Goal: Understand process/instructions: Learn how to perform a task or action

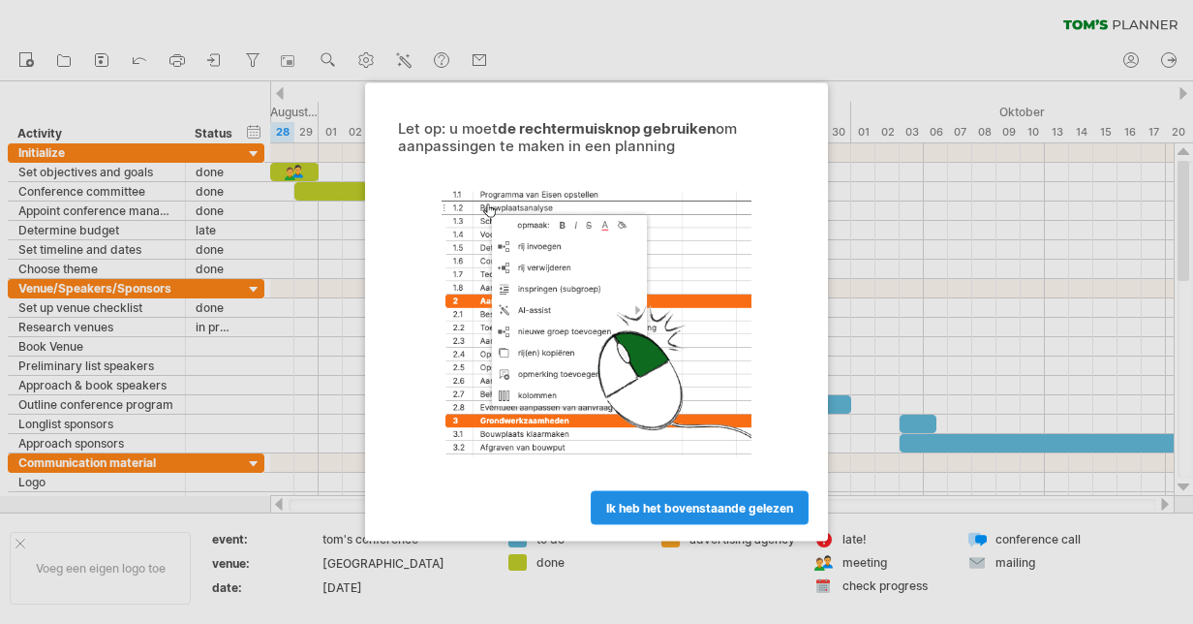
click at [680, 510] on span "ik heb het bovenstaande gelezen" at bounding box center [699, 508] width 187 height 15
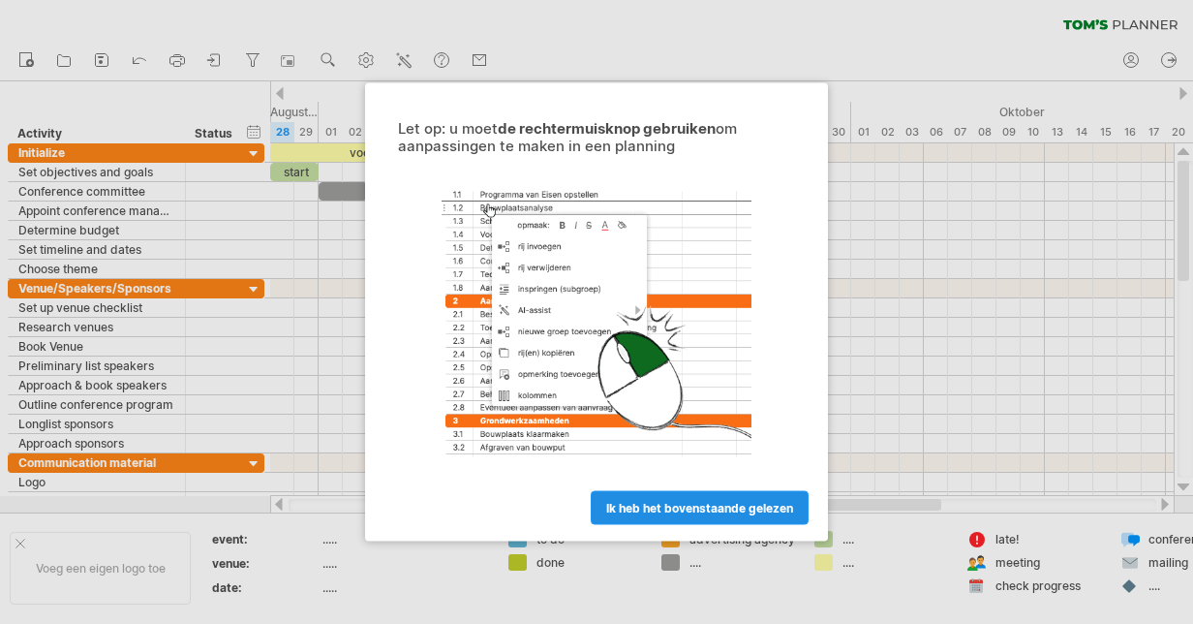
click at [749, 507] on span "ik heb het bovenstaande gelezen" at bounding box center [699, 508] width 187 height 15
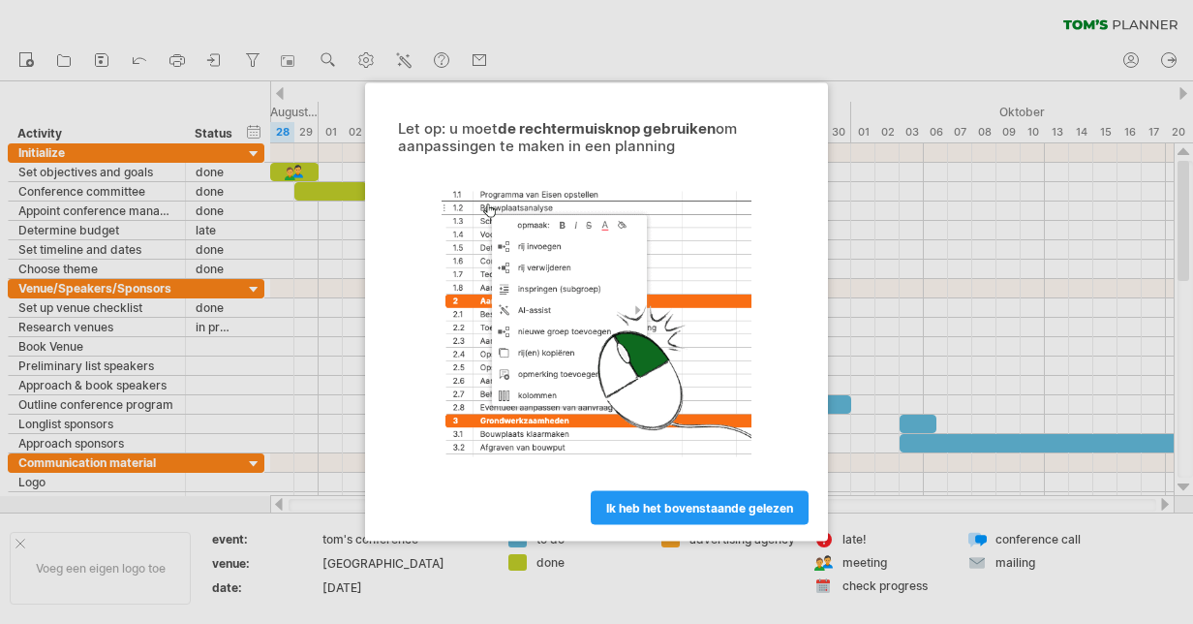
click at [643, 498] on link "ik heb het bovenstaande gelezen" at bounding box center [700, 508] width 218 height 34
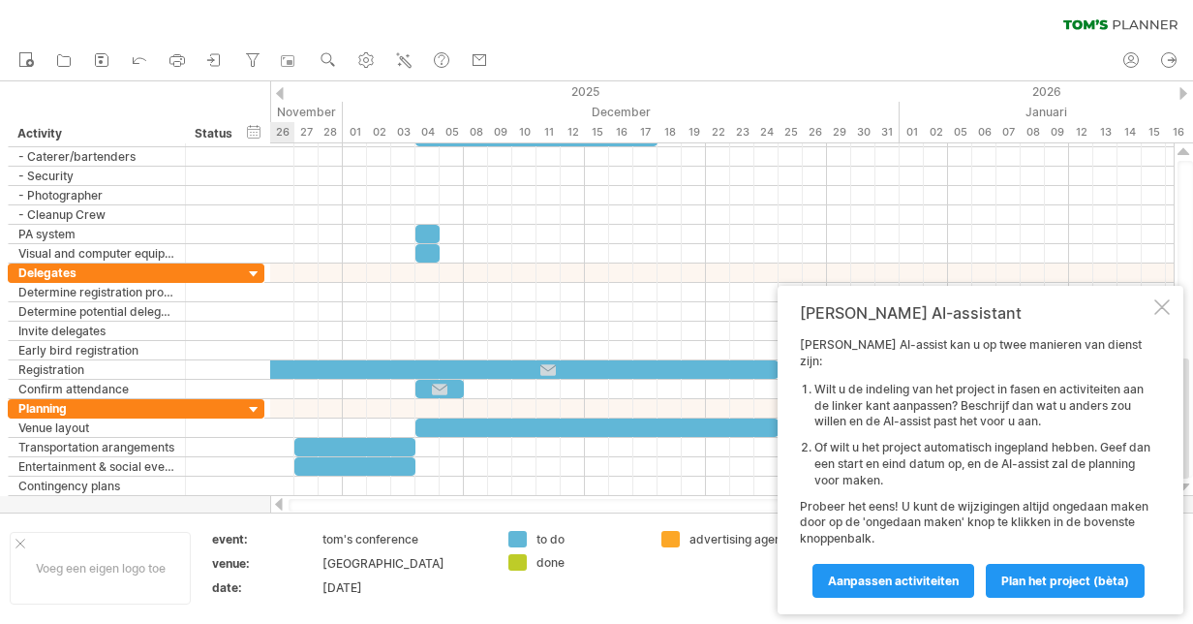
drag, startPoint x: 465, startPoint y: 506, endPoint x: 1071, endPoint y: 498, distance: 606.2
click at [1071, 498] on div "Probeert verbinding te maken met plan.tomsplanner.nl Opnieuw verbonden 0% wisse…" at bounding box center [596, 312] width 1193 height 624
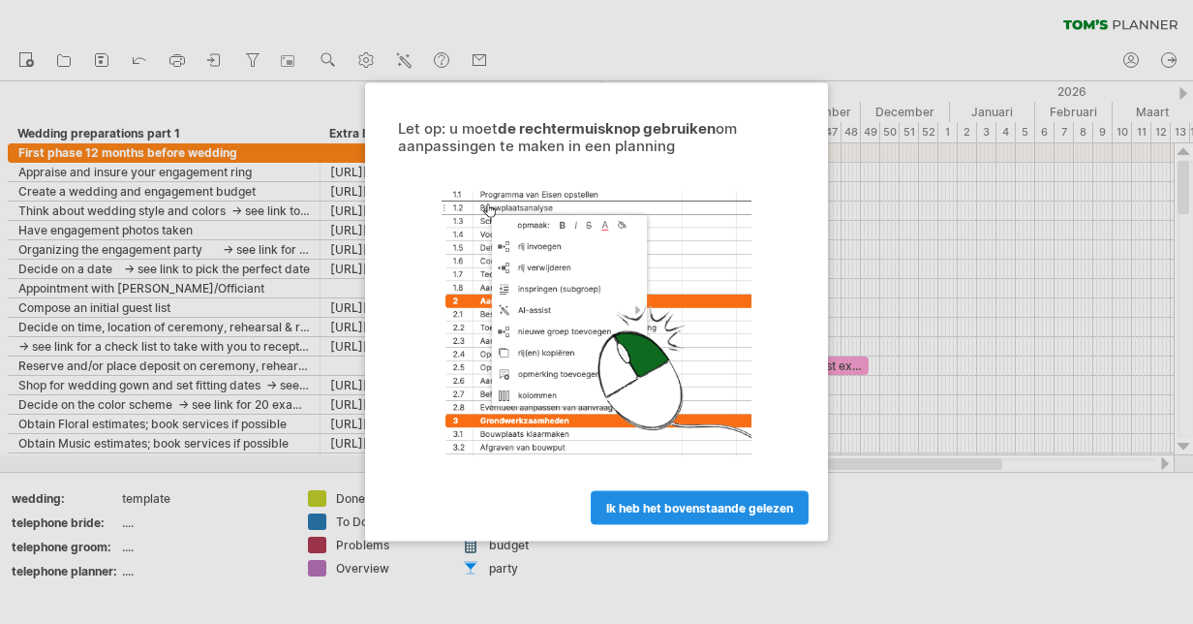
click at [694, 503] on span "ik heb het bovenstaande gelezen" at bounding box center [699, 508] width 187 height 15
